Goal: Use online tool/utility: Utilize a website feature to perform a specific function

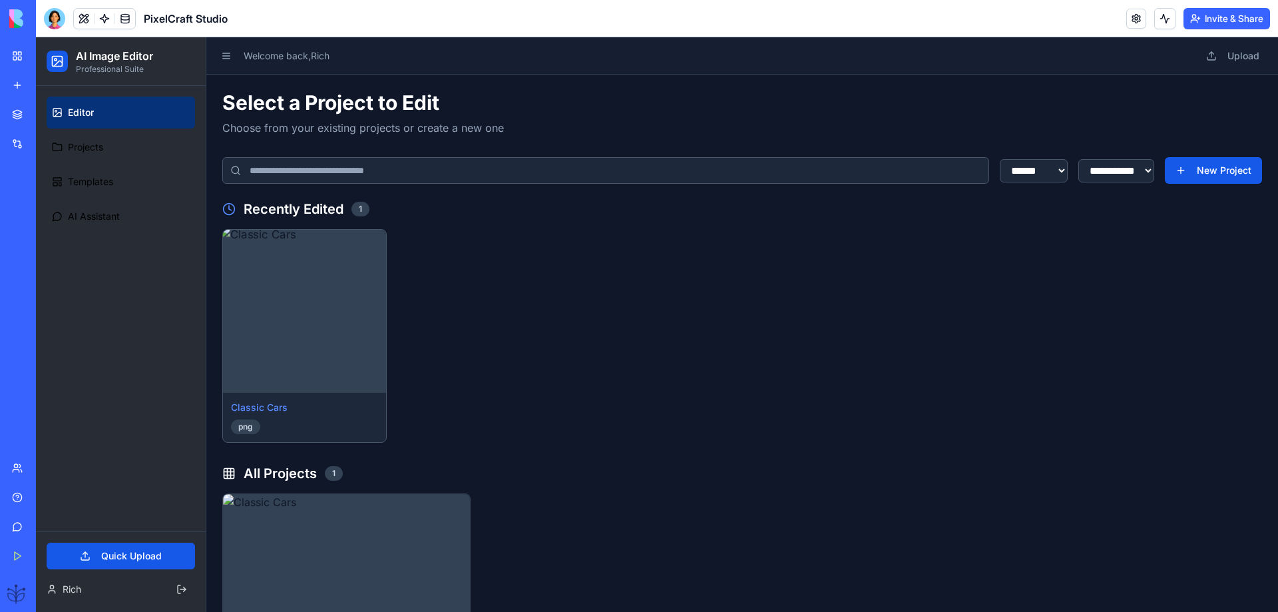
scroll to position [1817, 0]
click at [108, 556] on button "Quick Upload" at bounding box center [121, 555] width 148 height 27
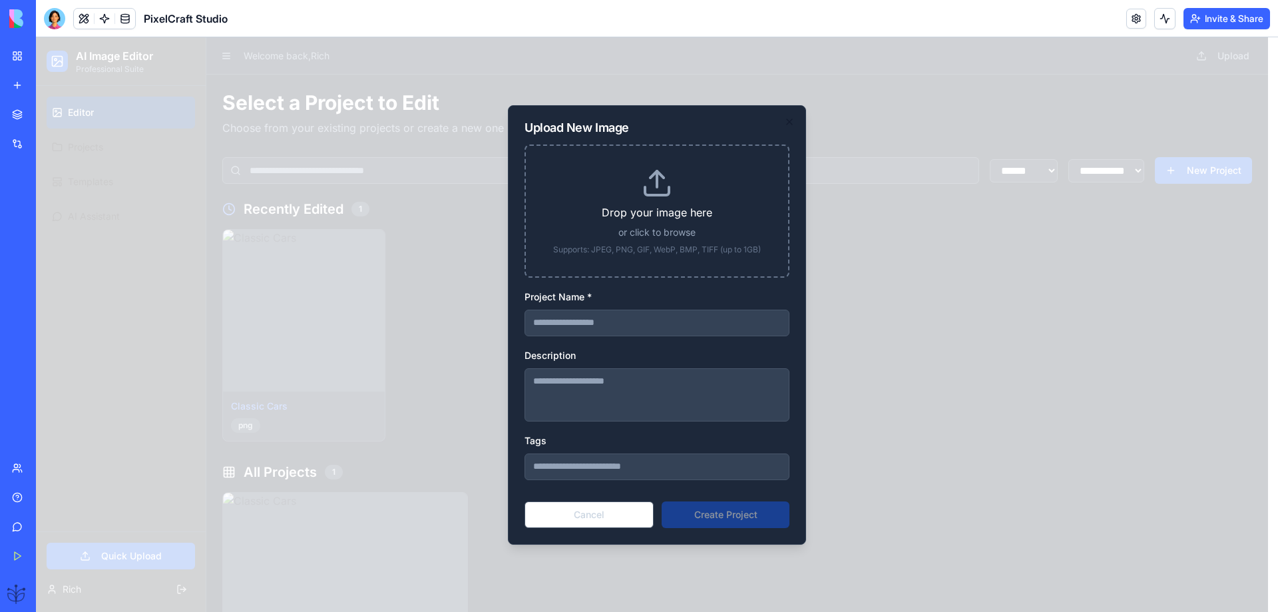
click at [631, 223] on div "Drop your image here or click to browse Supports: JPEG, PNG, GIF, WebP, BMP, TI…" at bounding box center [657, 211] width 220 height 88
type input "**********"
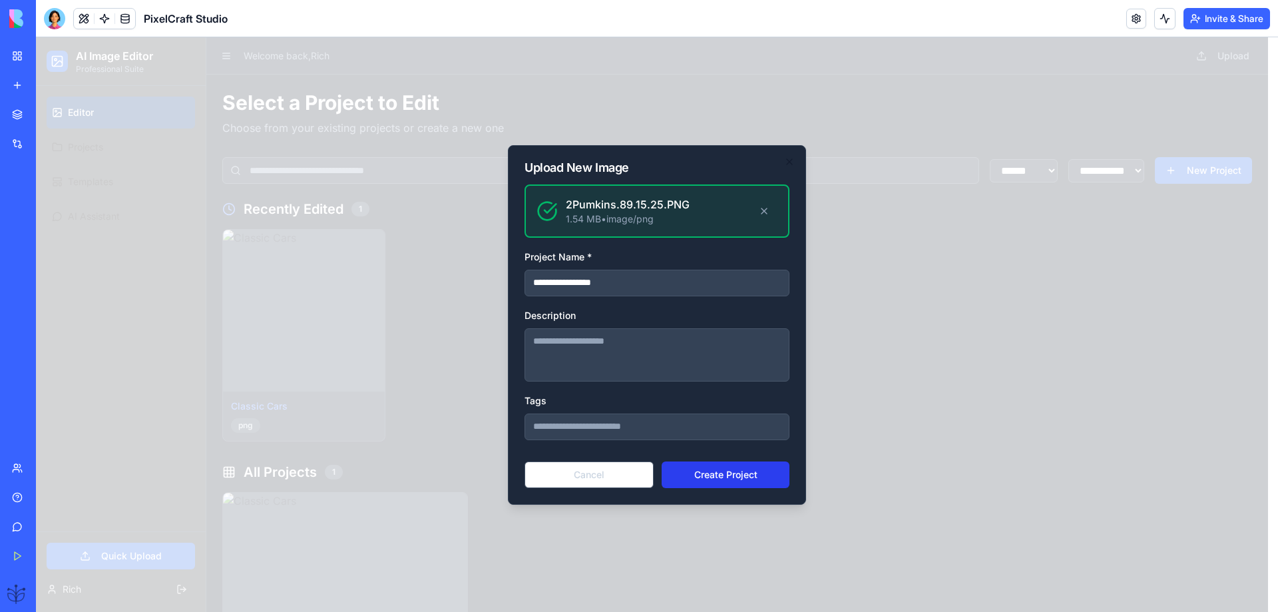
click at [724, 475] on button "Create Project" at bounding box center [726, 474] width 128 height 27
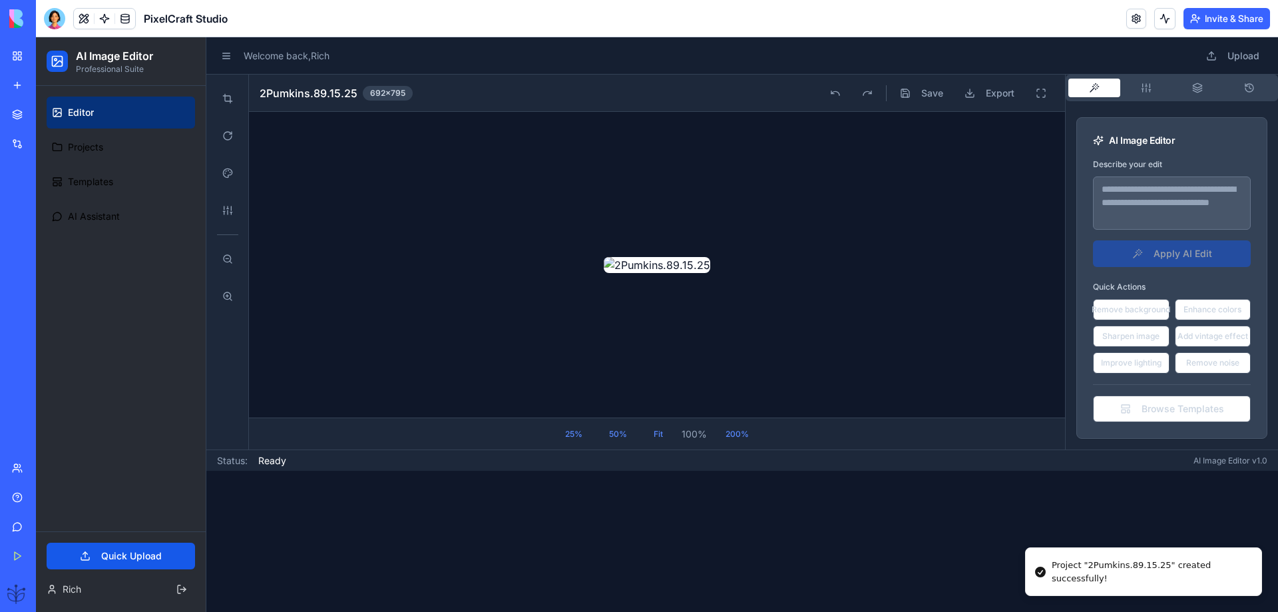
scroll to position [89, 0]
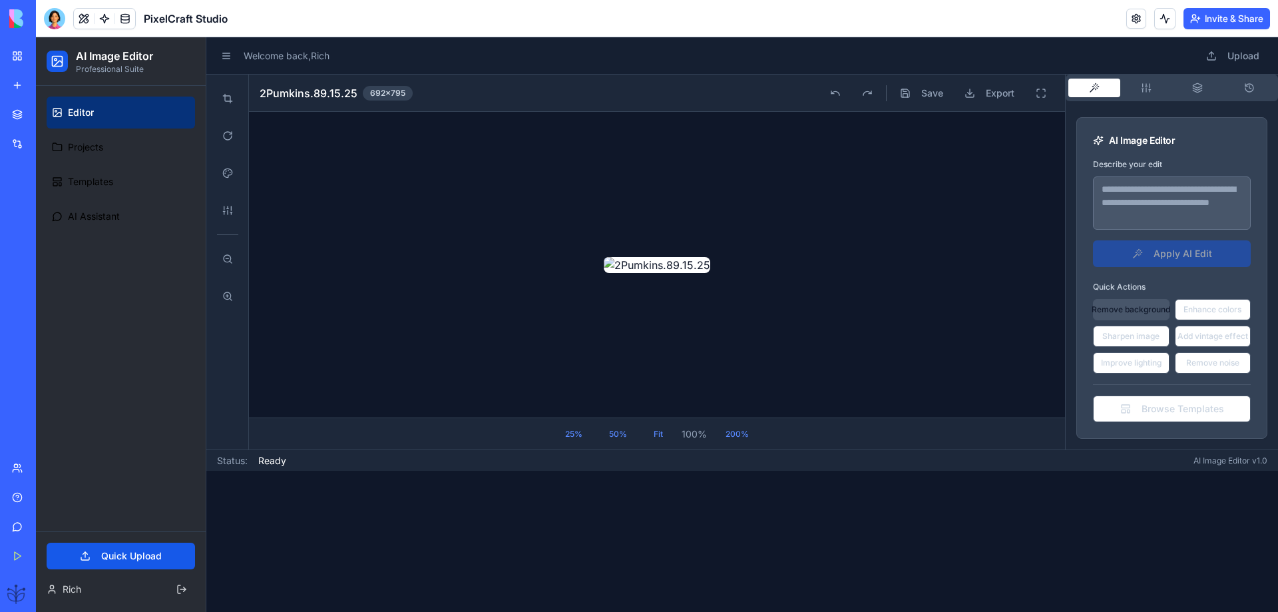
click at [1107, 299] on button "Remove background" at bounding box center [1131, 309] width 77 height 21
type textarea "**********"
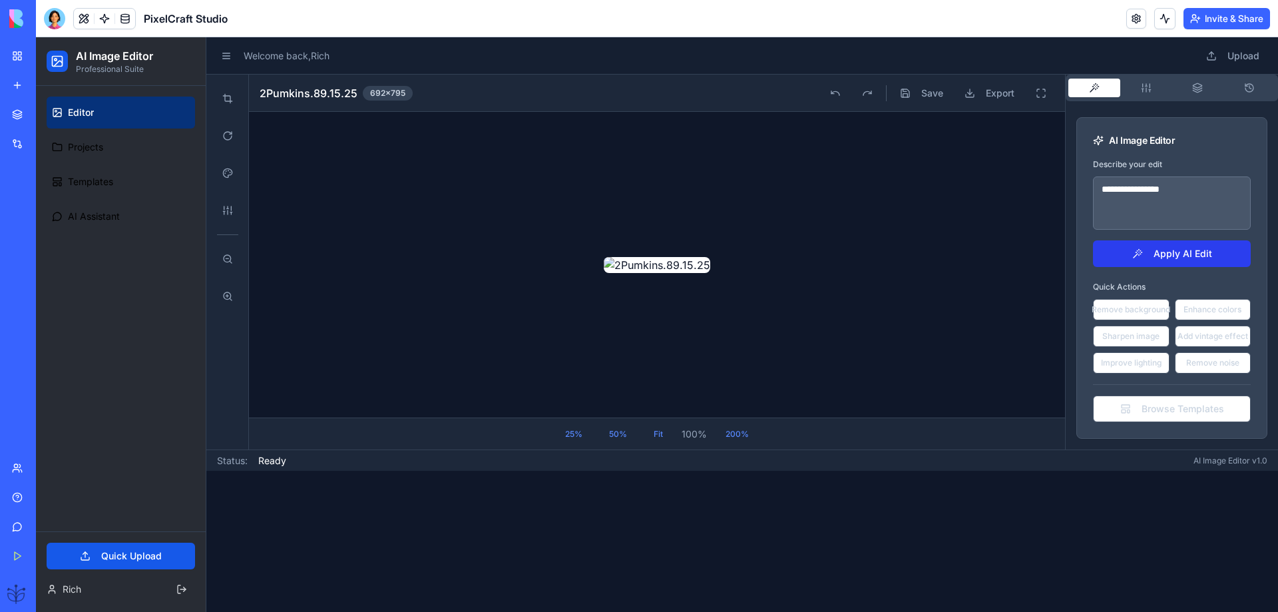
click at [1122, 240] on button "Apply AI Edit" at bounding box center [1172, 253] width 158 height 27
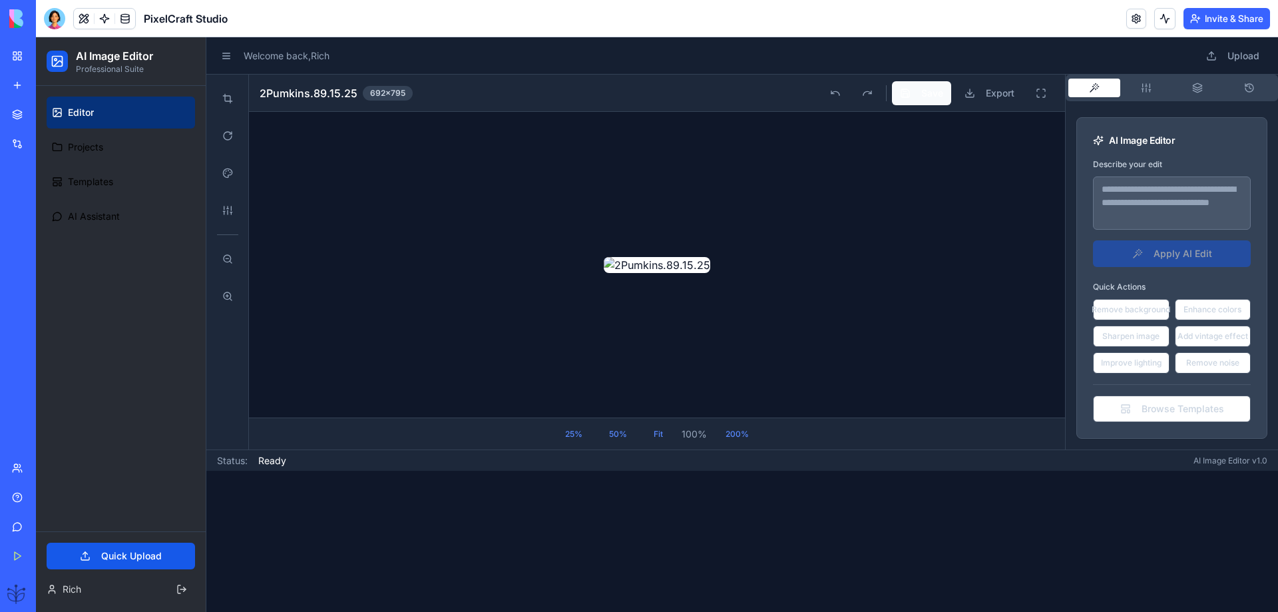
click at [914, 95] on button "Save" at bounding box center [921, 93] width 59 height 24
drag, startPoint x: 909, startPoint y: 95, endPoint x: 898, endPoint y: 95, distance: 11.3
click at [898, 95] on button "Save" at bounding box center [921, 93] width 59 height 24
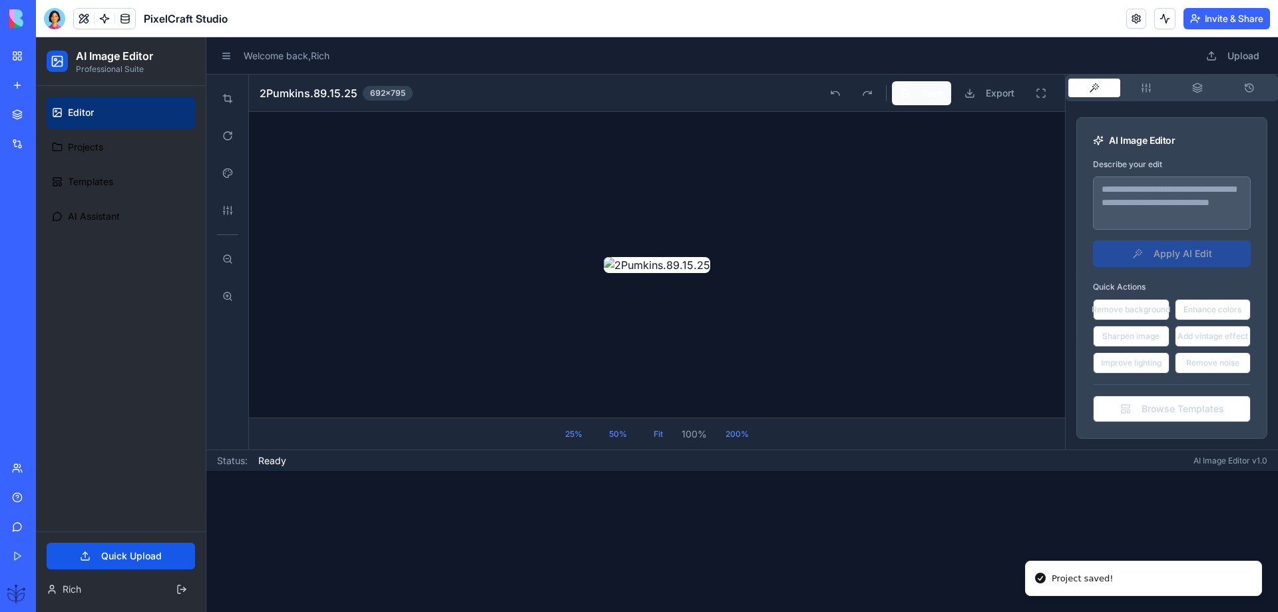
click at [898, 95] on button "Save" at bounding box center [921, 93] width 59 height 24
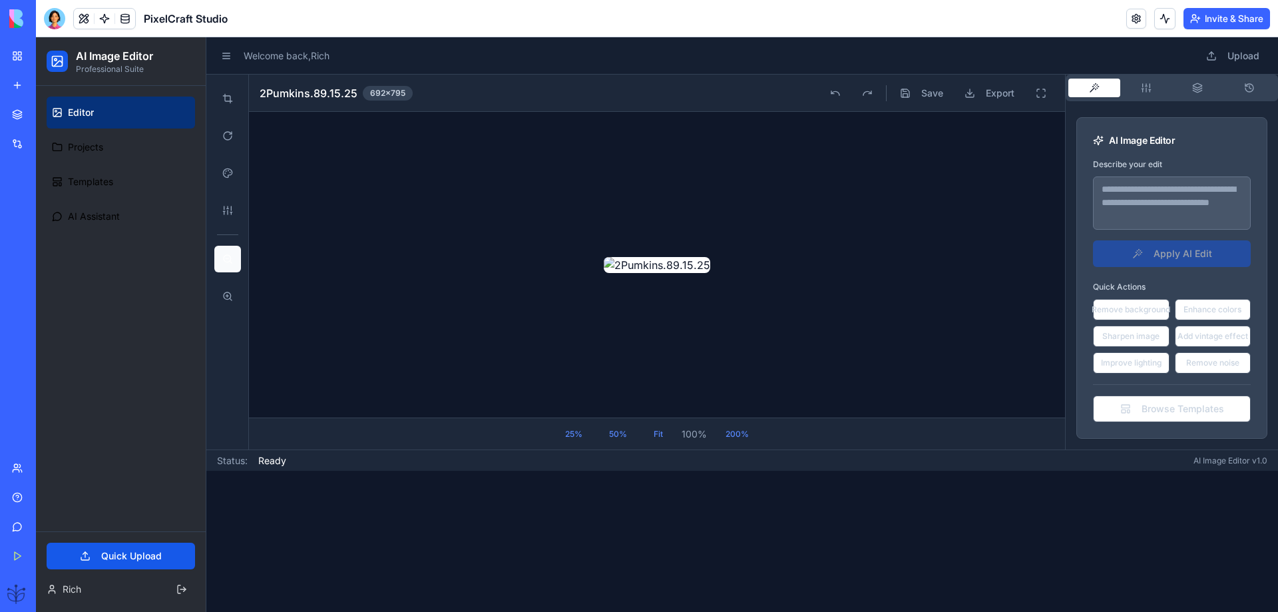
click at [236, 259] on button at bounding box center [227, 259] width 27 height 27
